Goal: Navigation & Orientation: Find specific page/section

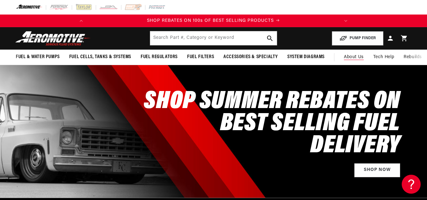
click at [352, 59] on span "About Us" at bounding box center [354, 57] width 20 height 5
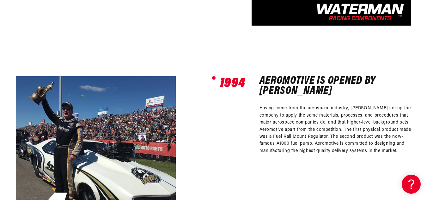
scroll to position [548, 0]
